Goal: Transaction & Acquisition: Purchase product/service

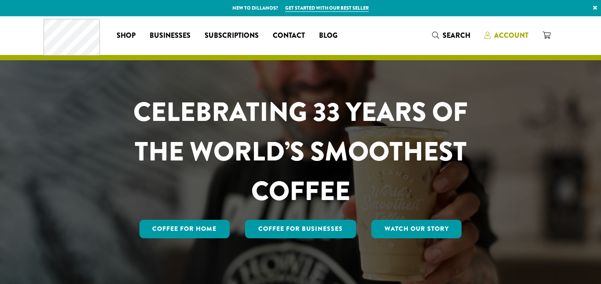
click at [505, 35] on span "Account" at bounding box center [511, 35] width 34 height 10
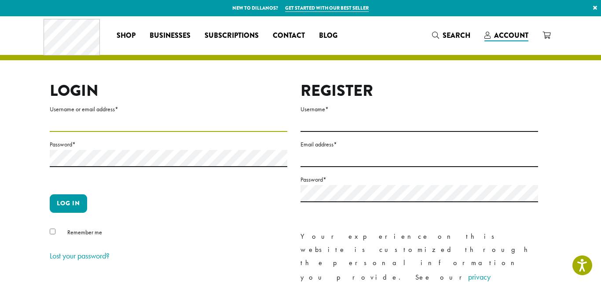
type input "**********"
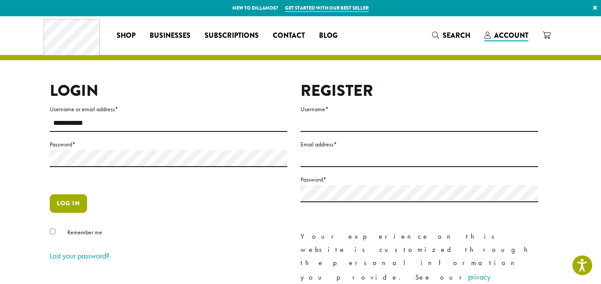
click at [70, 208] on button "Log in" at bounding box center [68, 204] width 37 height 18
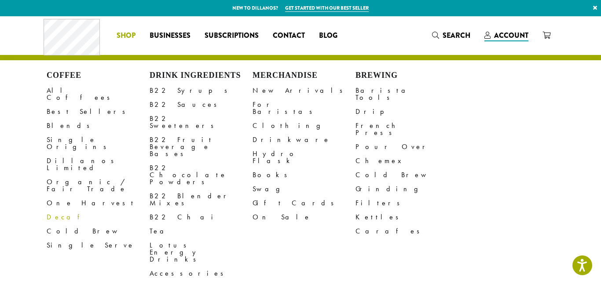
click at [55, 210] on link "Decaf" at bounding box center [98, 217] width 103 height 14
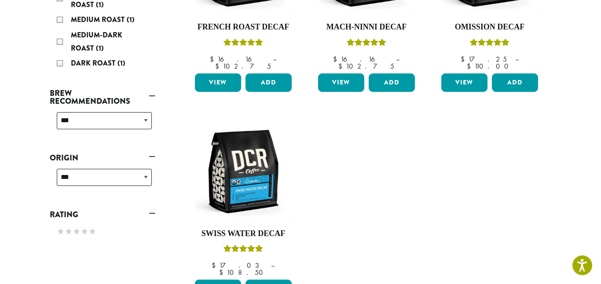
scroll to position [243, 0]
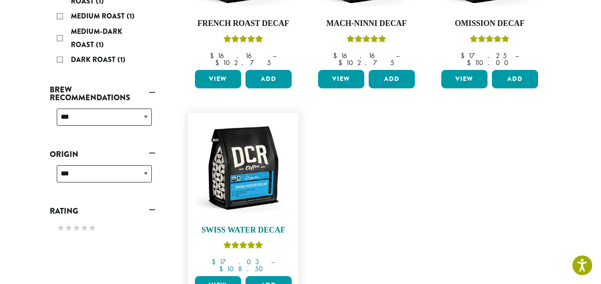
click at [252, 168] on img at bounding box center [243, 168] width 101 height 101
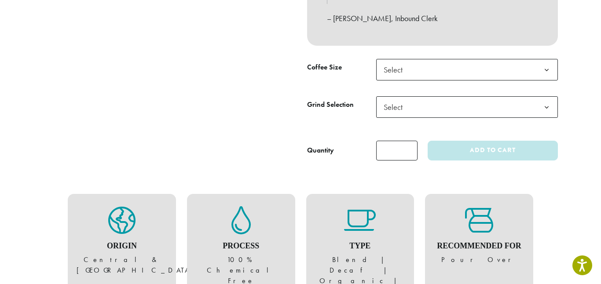
scroll to position [347, 0]
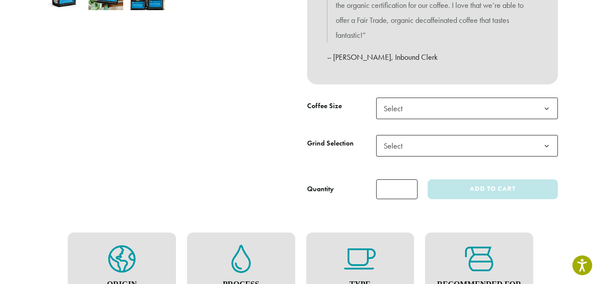
click at [419, 112] on span "Select" at bounding box center [467, 109] width 182 height 22
click at [407, 147] on span "Select" at bounding box center [395, 145] width 31 height 17
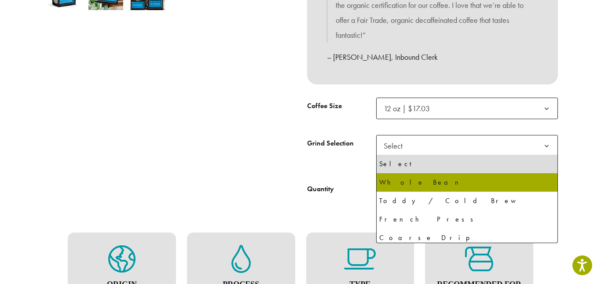
select select "*********"
select select "**********"
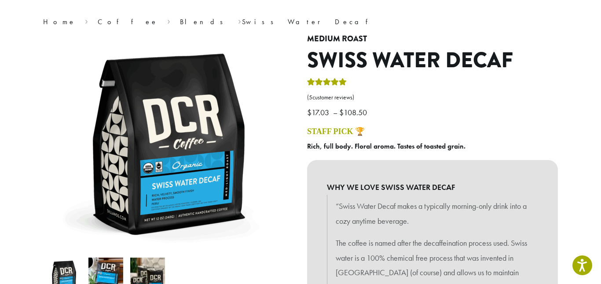
scroll to position [66, 0]
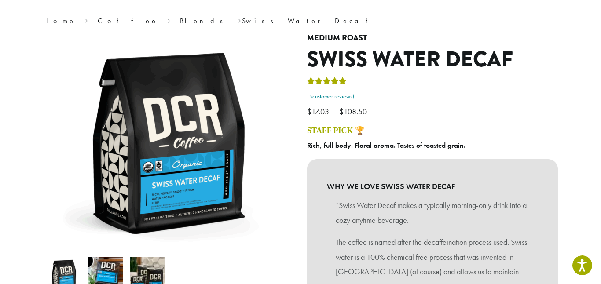
click at [319, 99] on link "( 5 customer reviews)" at bounding box center [432, 96] width 251 height 9
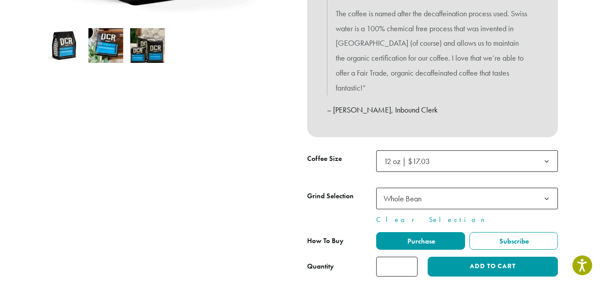
scroll to position [338, 0]
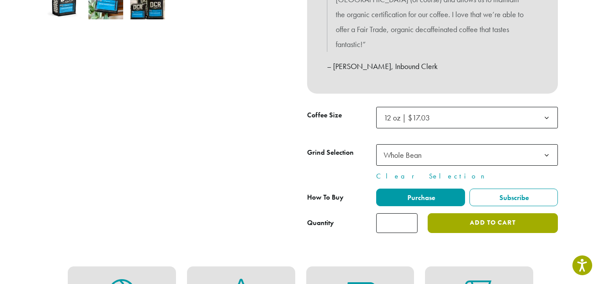
click at [467, 225] on button "Add to cart" at bounding box center [493, 224] width 130 height 20
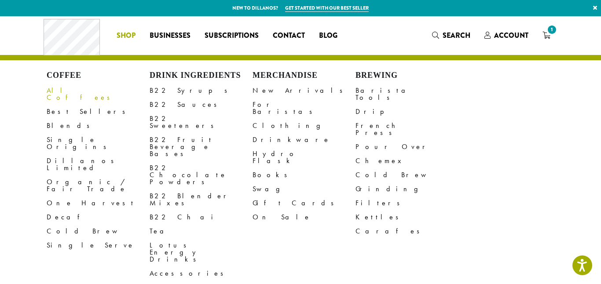
click at [67, 90] on link "All Coffees" at bounding box center [98, 94] width 103 height 21
click at [76, 154] on link "Dillanos Limited" at bounding box center [98, 164] width 103 height 21
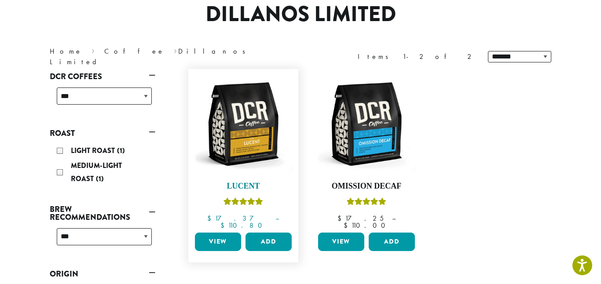
click at [255, 132] on img at bounding box center [243, 124] width 101 height 101
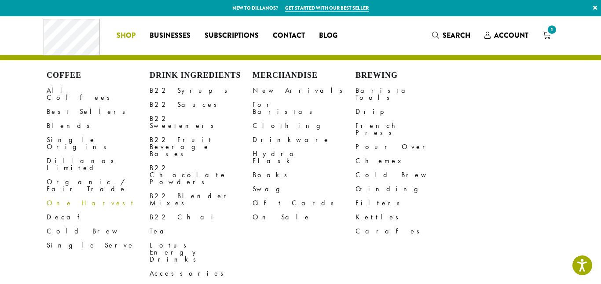
click at [55, 196] on link "One Harvest" at bounding box center [98, 203] width 103 height 14
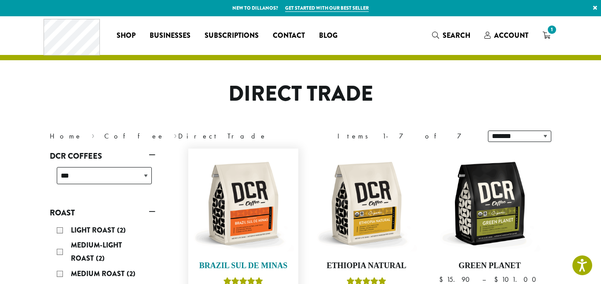
click at [246, 202] on img at bounding box center [243, 203] width 101 height 101
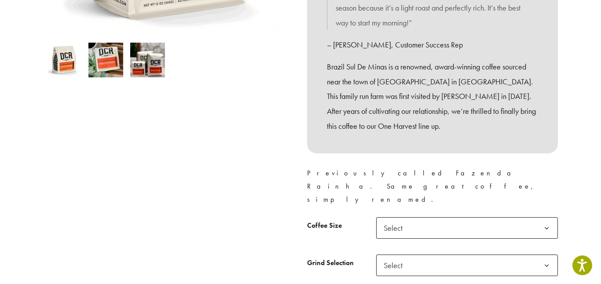
scroll to position [292, 0]
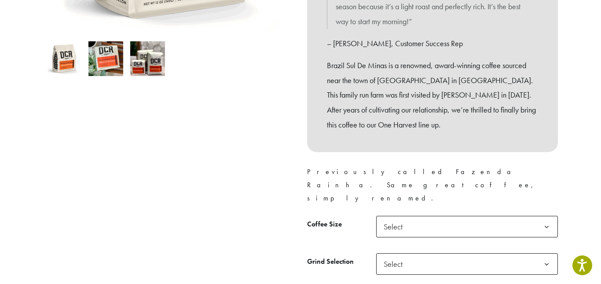
click at [499, 216] on span "Select" at bounding box center [467, 227] width 182 height 22
click at [431, 254] on span "Select" at bounding box center [467, 265] width 182 height 22
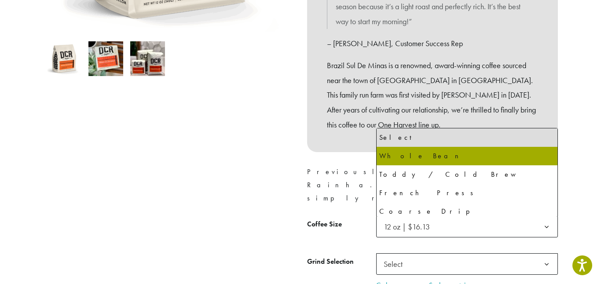
select select "*********"
select select "**********"
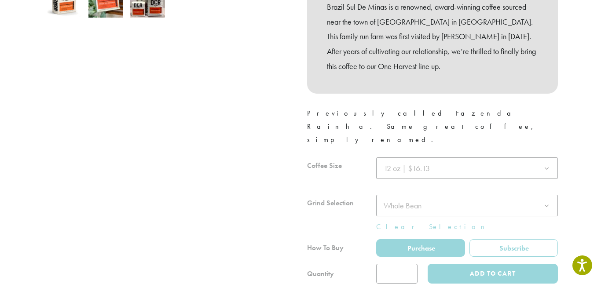
scroll to position [352, 0]
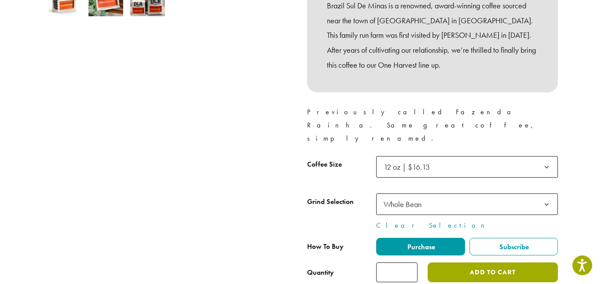
click at [460, 263] on button "Add to cart" at bounding box center [493, 273] width 130 height 20
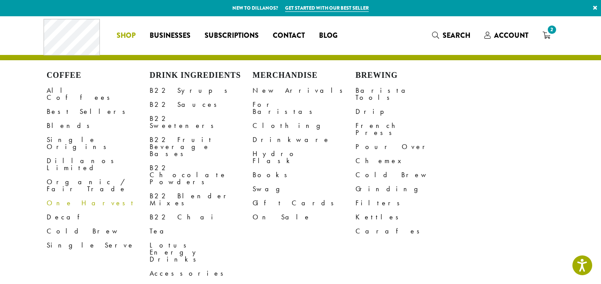
click at [74, 196] on link "One Harvest" at bounding box center [98, 203] width 103 height 14
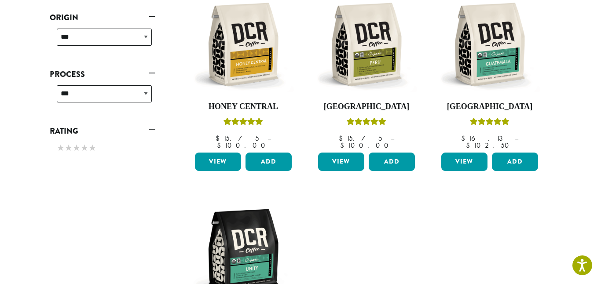
scroll to position [342, 0]
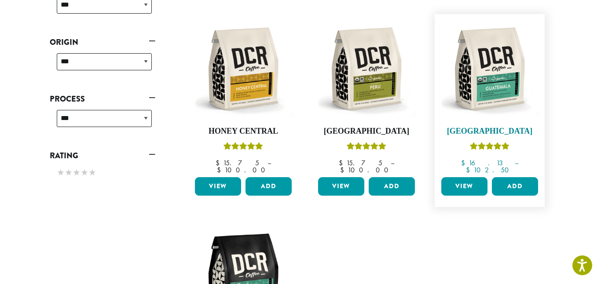
click at [481, 70] on img at bounding box center [489, 68] width 101 height 101
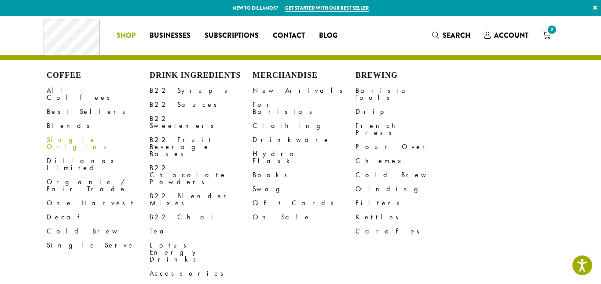
click at [78, 133] on link "Single Origins" at bounding box center [98, 143] width 103 height 21
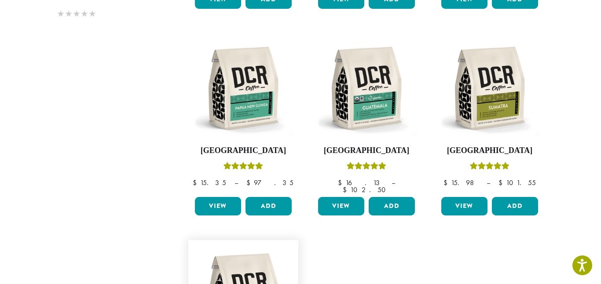
scroll to position [646, 0]
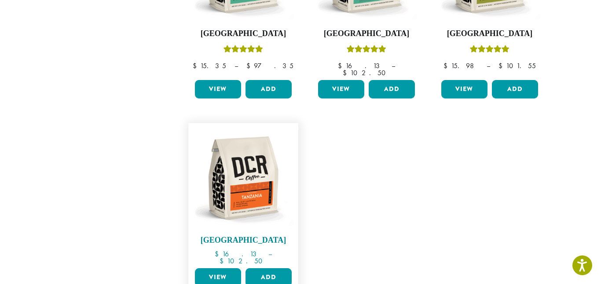
click at [248, 185] on img at bounding box center [243, 178] width 101 height 101
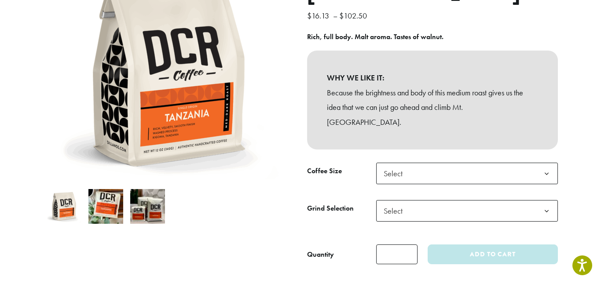
scroll to position [147, 0]
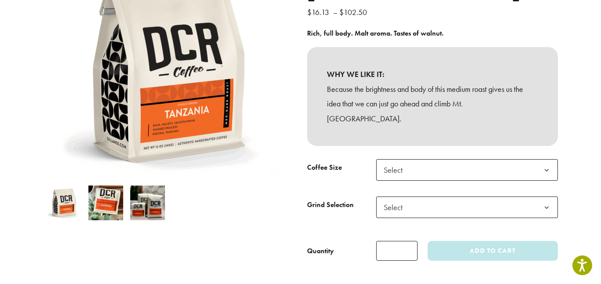
click at [153, 194] on img at bounding box center [147, 203] width 35 height 35
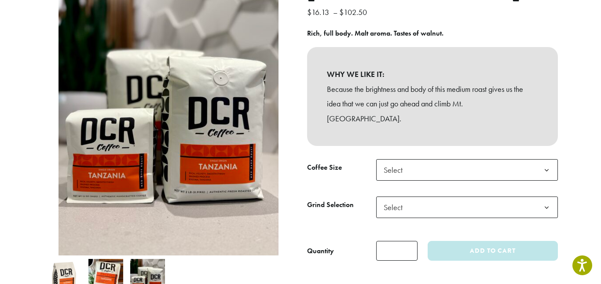
click at [412, 159] on span "Select" at bounding box center [467, 170] width 182 height 22
click at [403, 199] on span "Select" at bounding box center [395, 207] width 31 height 17
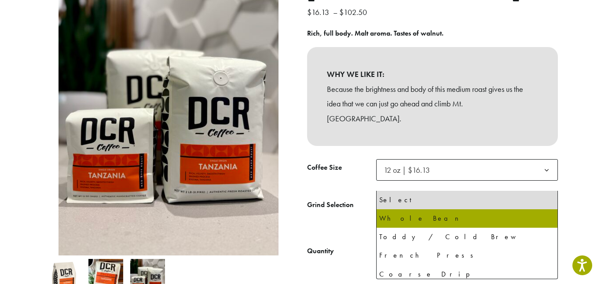
select select "*********"
select select "**********"
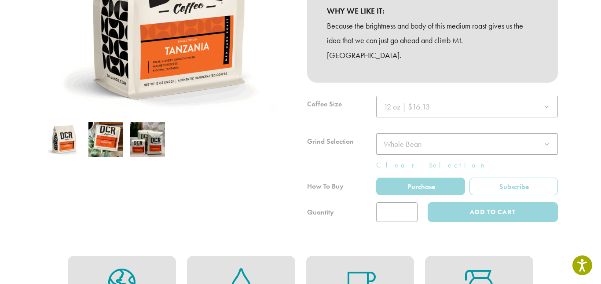
scroll to position [211, 0]
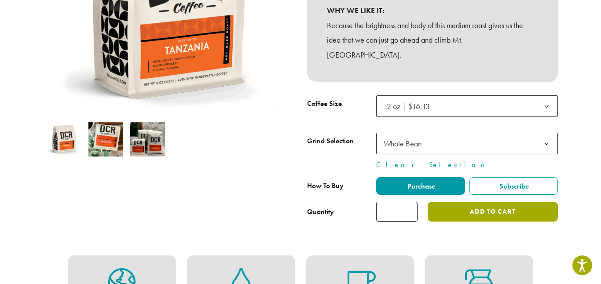
click at [465, 202] on button "Add to cart" at bounding box center [493, 212] width 130 height 20
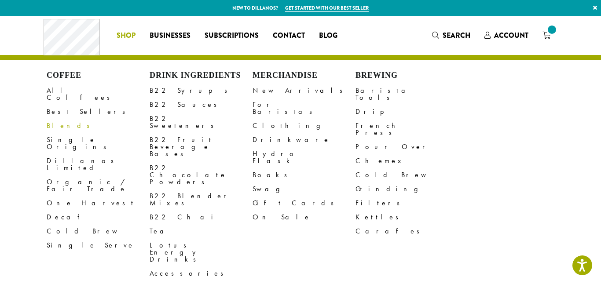
click at [58, 120] on link "Blends" at bounding box center [98, 126] width 103 height 14
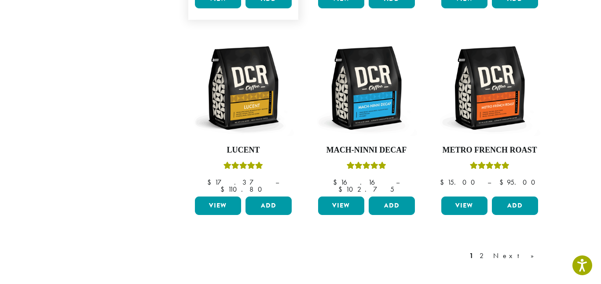
scroll to position [730, 0]
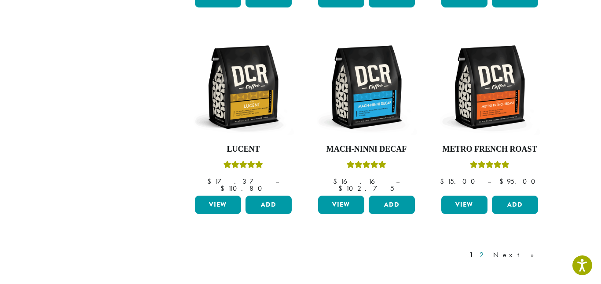
click at [489, 250] on link "2" at bounding box center [483, 255] width 11 height 11
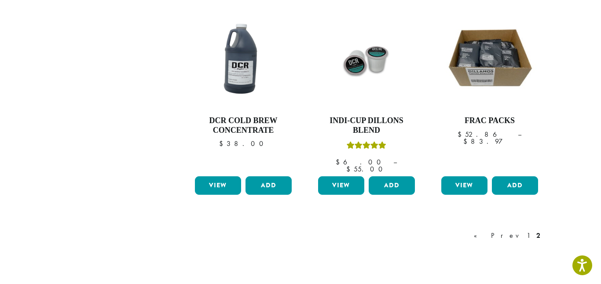
scroll to position [766, 0]
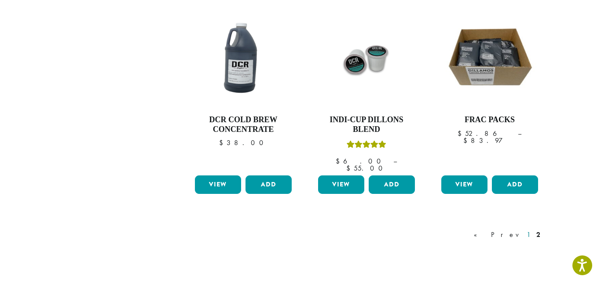
click at [529, 230] on link "1" at bounding box center [528, 235] width 7 height 11
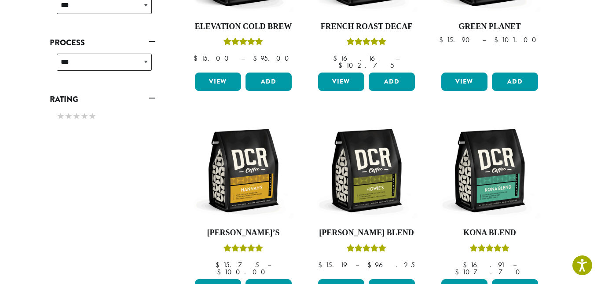
scroll to position [575, 0]
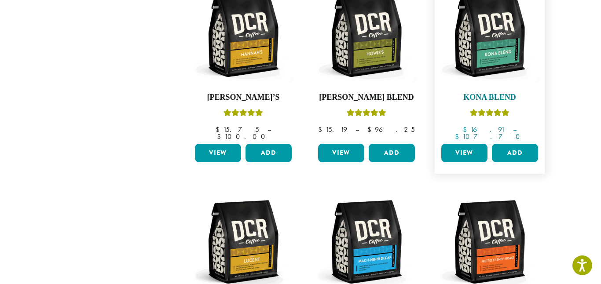
click at [492, 35] on img at bounding box center [489, 35] width 101 height 101
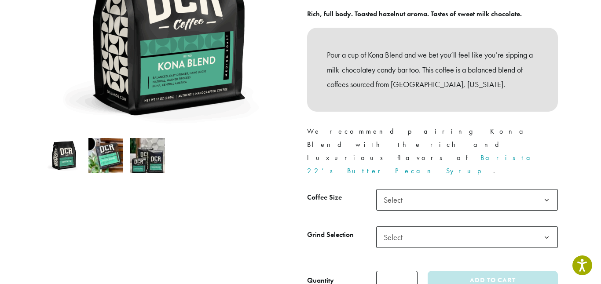
scroll to position [190, 0]
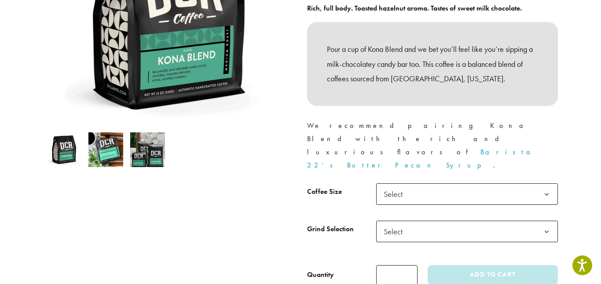
click at [424, 184] on span "Select" at bounding box center [467, 195] width 182 height 22
click at [405, 223] on span "Select" at bounding box center [395, 231] width 31 height 17
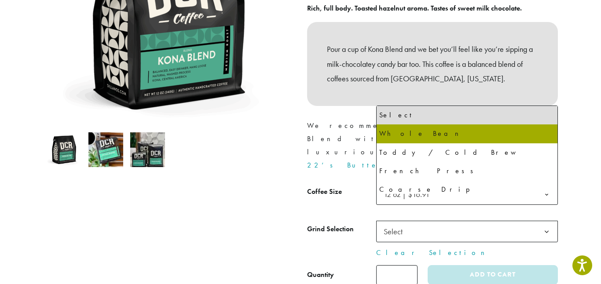
select select "*********"
select select "**********"
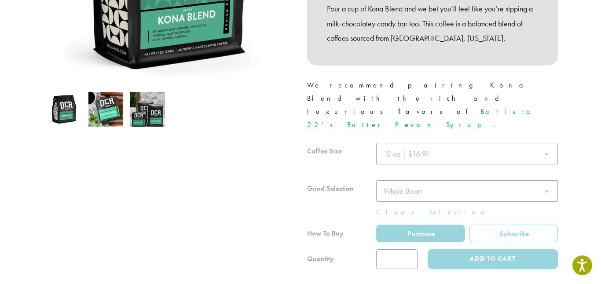
scroll to position [232, 0]
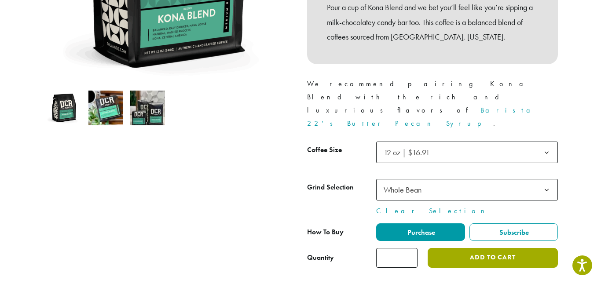
click at [457, 248] on button "Add to cart" at bounding box center [493, 258] width 130 height 20
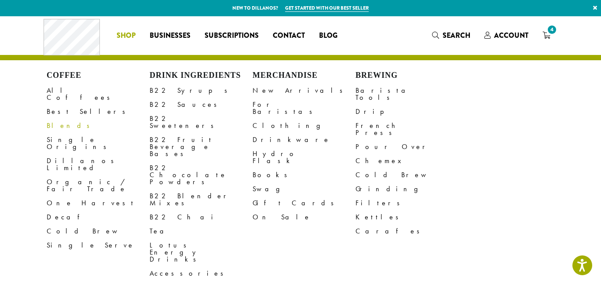
click at [58, 122] on link "Blends" at bounding box center [98, 126] width 103 height 14
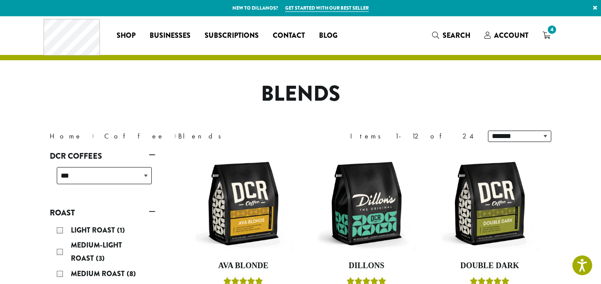
scroll to position [304, 0]
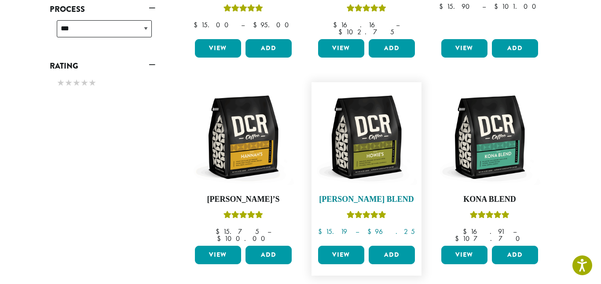
scroll to position [0, 0]
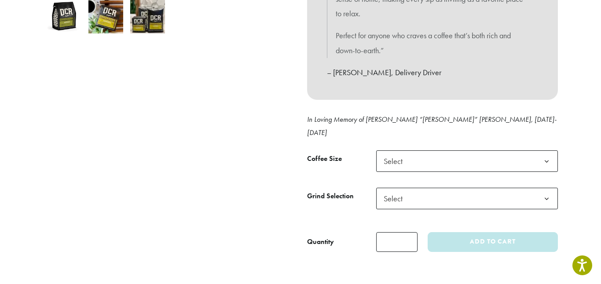
scroll to position [326, 0]
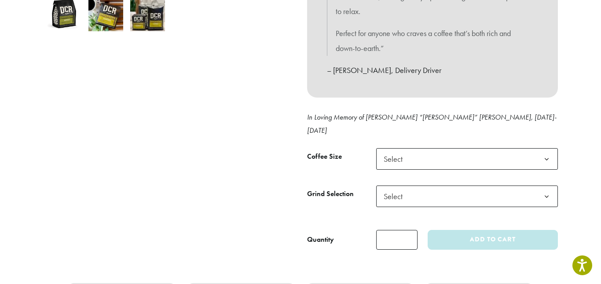
click at [420, 148] on span "Select" at bounding box center [467, 159] width 182 height 22
click at [413, 186] on span "Select" at bounding box center [467, 197] width 182 height 22
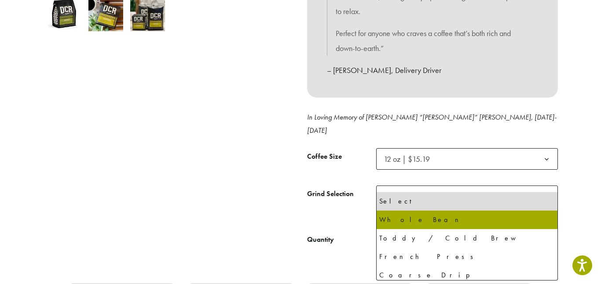
select select "*********"
select select "**********"
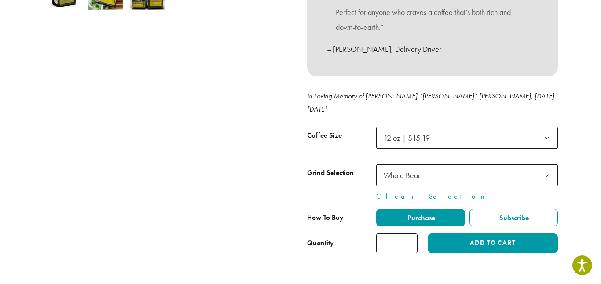
scroll to position [353, 0]
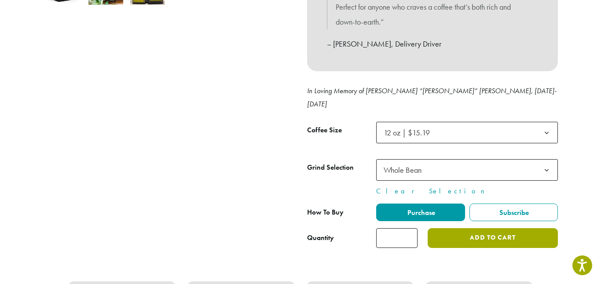
click at [482, 233] on button "Add to cart" at bounding box center [493, 238] width 130 height 20
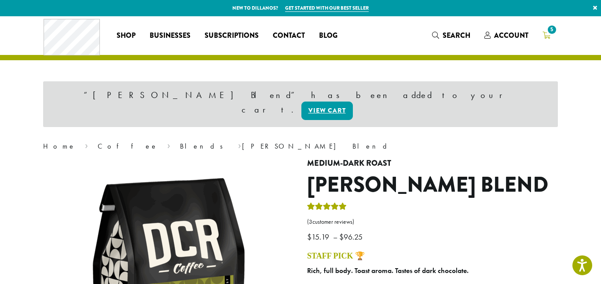
click at [549, 36] on icon "5" at bounding box center [547, 35] width 8 height 7
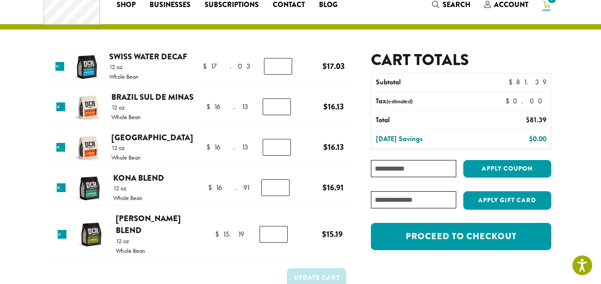
scroll to position [31, 0]
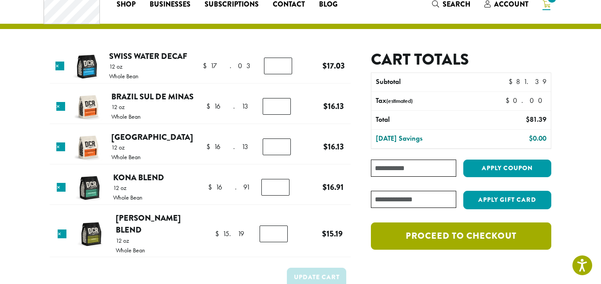
click at [464, 232] on link "Proceed to checkout" at bounding box center [461, 236] width 180 height 27
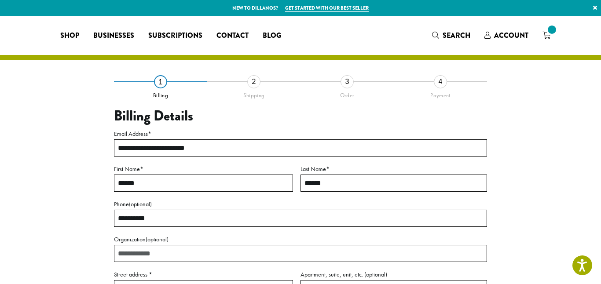
select select "**"
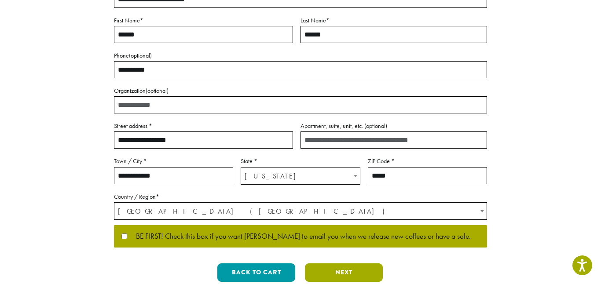
scroll to position [196, 0]
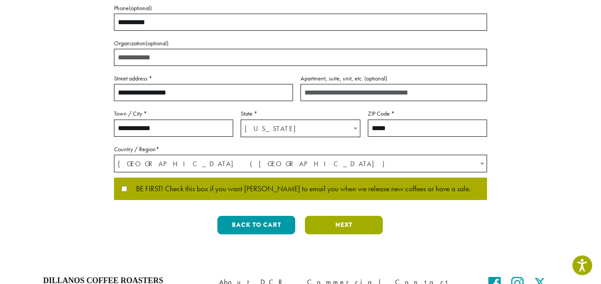
click at [360, 232] on button "Next" at bounding box center [344, 225] width 78 height 18
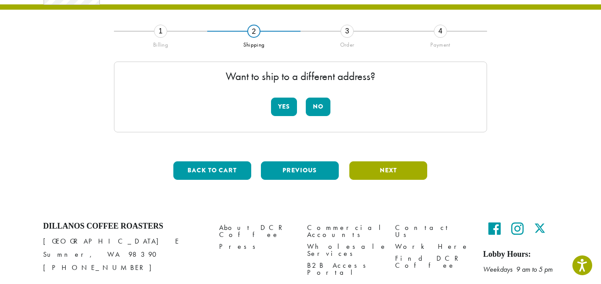
scroll to position [50, 0]
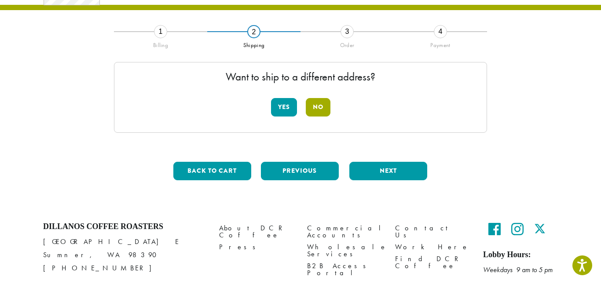
click at [318, 108] on button "No" at bounding box center [318, 107] width 25 height 18
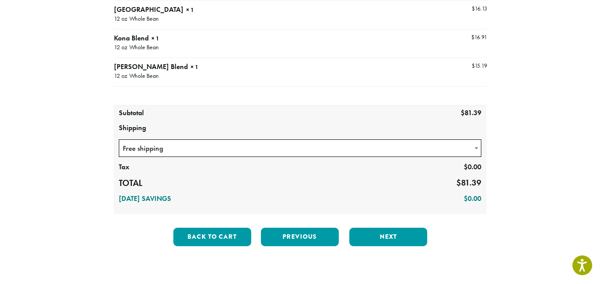
scroll to position [187, 0]
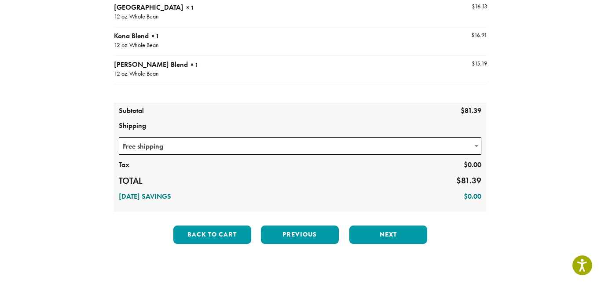
click at [334, 151] on span "Free shipping" at bounding box center [300, 146] width 362 height 17
click at [402, 230] on button "Next" at bounding box center [389, 235] width 78 height 18
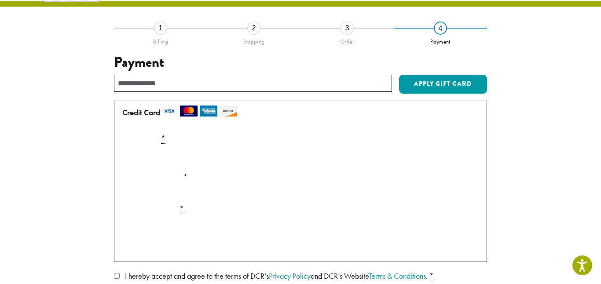
scroll to position [50, 0]
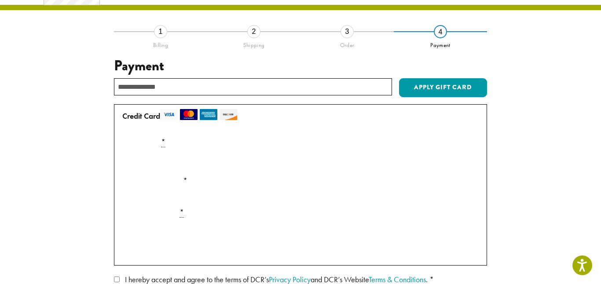
type input "***"
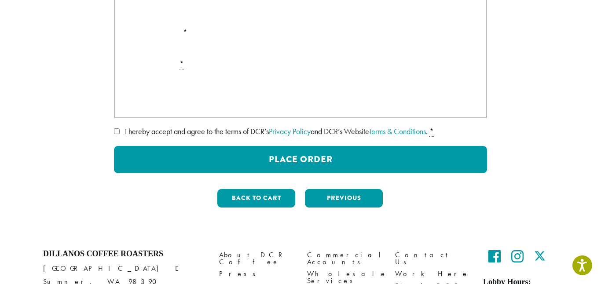
scroll to position [201, 0]
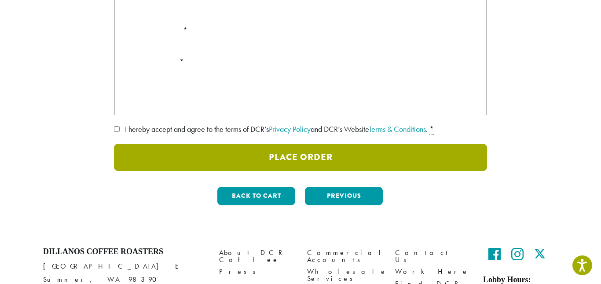
click at [234, 163] on button "Place Order" at bounding box center [300, 157] width 373 height 27
